Goal: Find specific page/section: Find specific page/section

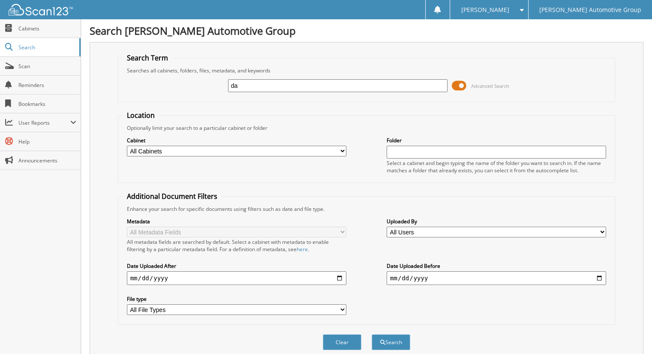
type input "d"
type input "[PERSON_NAME]"
click at [372, 334] on button "Search" at bounding box center [391, 342] width 39 height 16
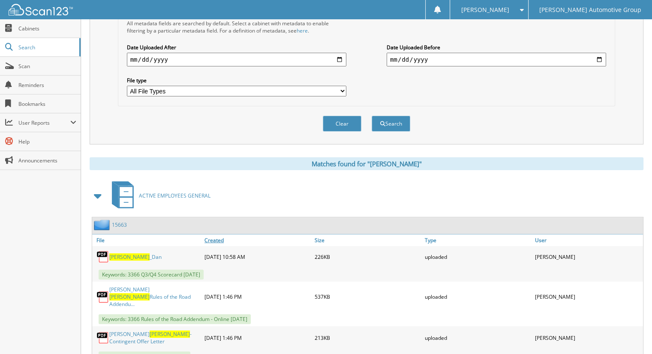
scroll to position [257, 0]
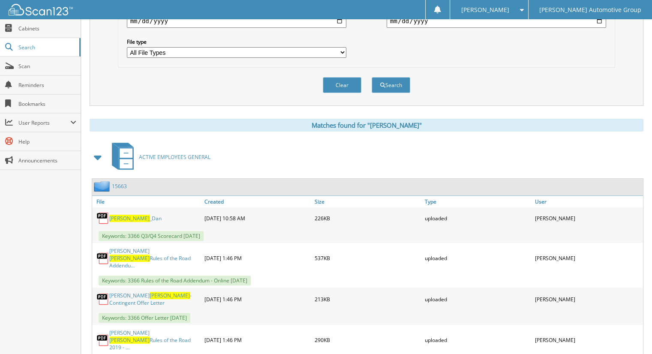
click at [112, 181] on div "15663" at bounding box center [109, 186] width 35 height 11
click at [114, 183] on link "15663" at bounding box center [119, 186] width 15 height 7
